Goal: Navigation & Orientation: Go to known website

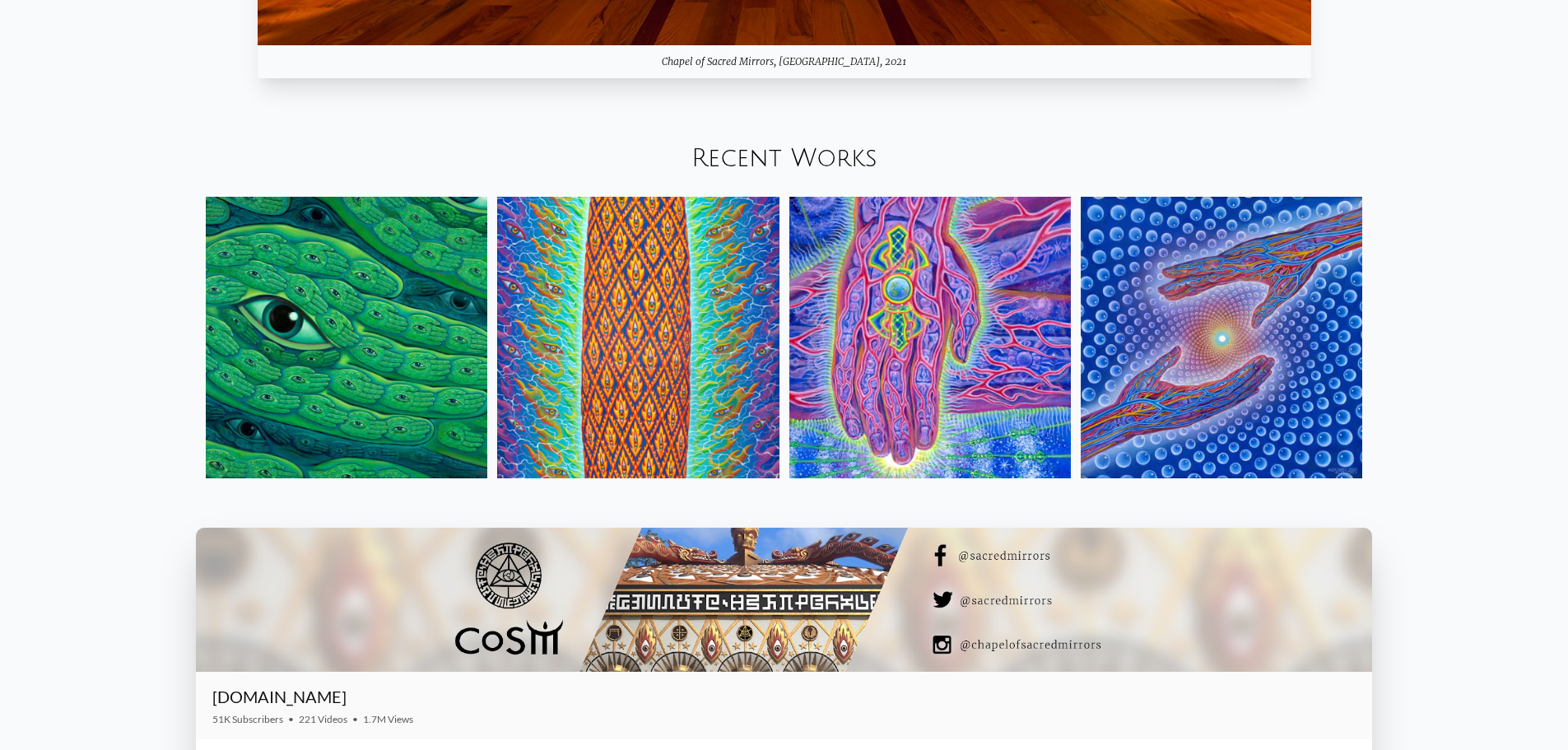
scroll to position [2633, 0]
